Goal: Check status: Check status

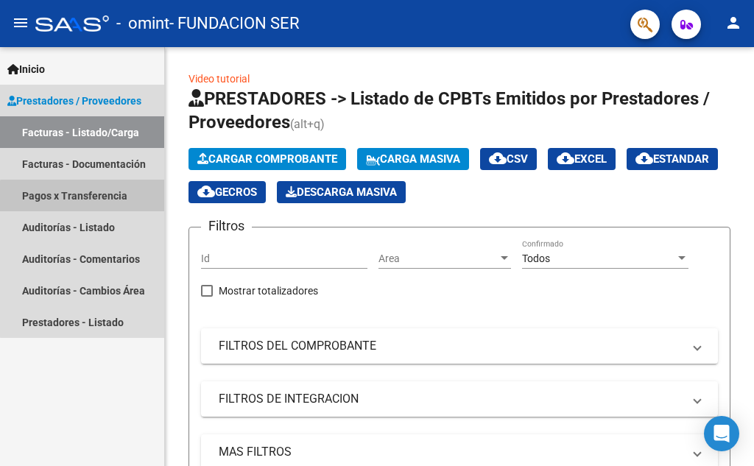
click at [116, 207] on link "Pagos x Transferencia" at bounding box center [82, 196] width 164 height 32
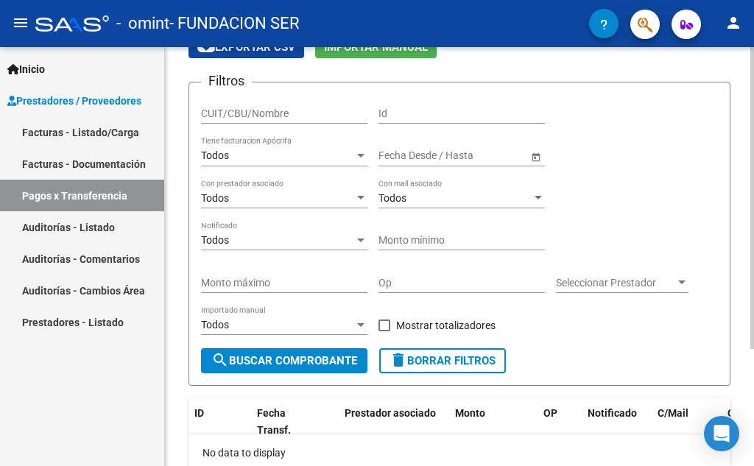
scroll to position [163, 0]
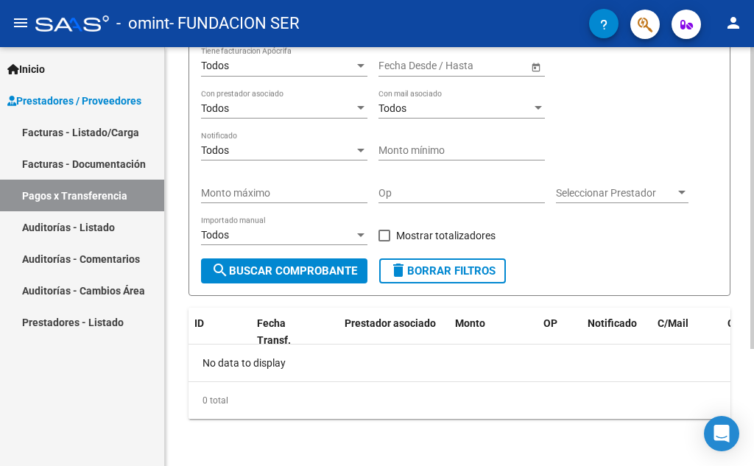
click at [344, 267] on span "search Buscar Comprobante" at bounding box center [284, 270] width 146 height 13
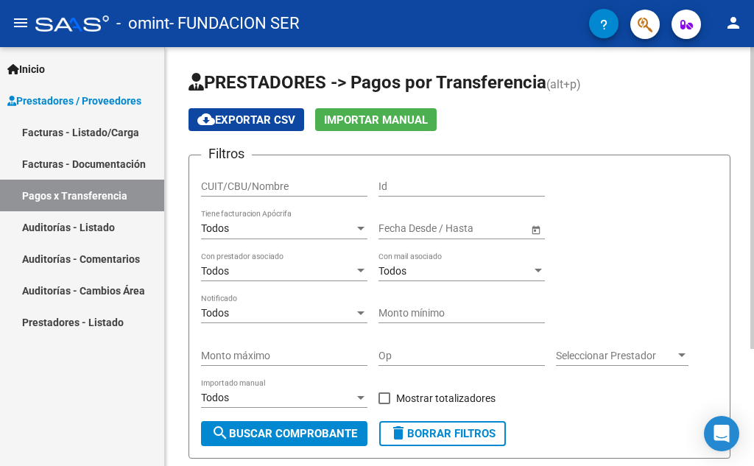
click at [362, 230] on div at bounding box center [360, 229] width 7 height 4
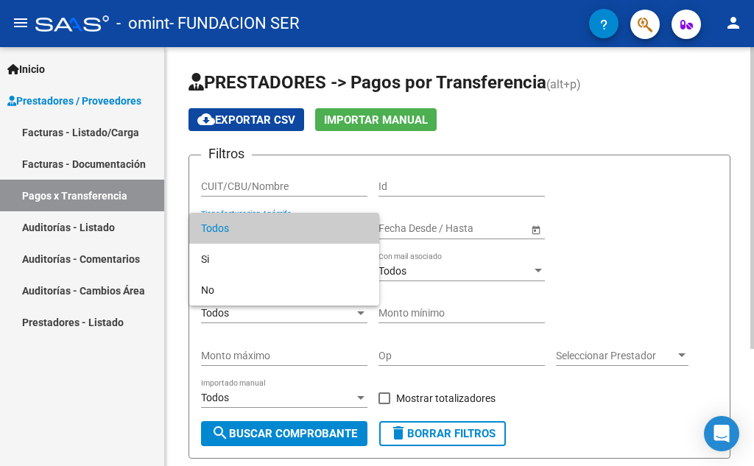
click at [362, 231] on span "Todos" at bounding box center [284, 228] width 166 height 31
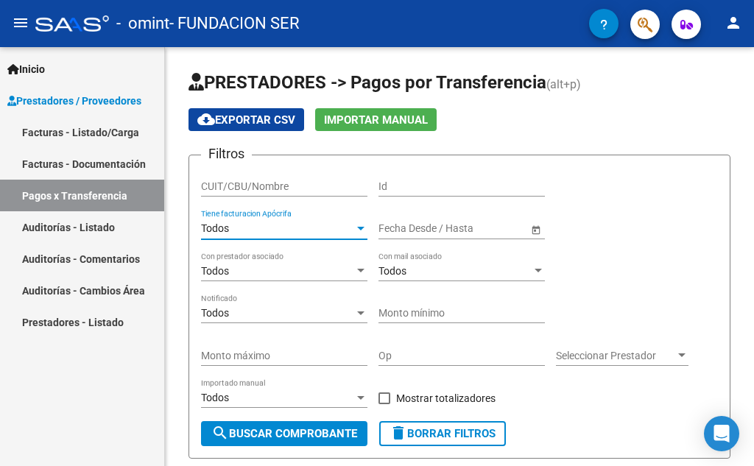
click at [97, 194] on link "Pagos x Transferencia" at bounding box center [82, 196] width 164 height 32
click at [117, 129] on link "Facturas - Listado/Carga" at bounding box center [82, 132] width 164 height 32
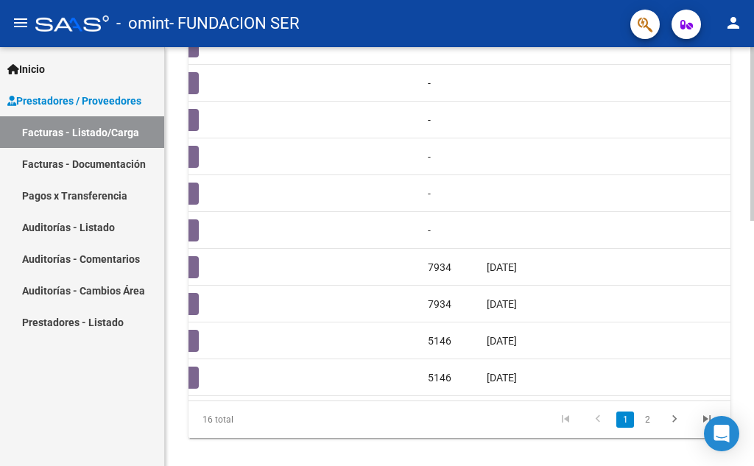
scroll to position [592, 0]
